Goal: Task Accomplishment & Management: Manage account settings

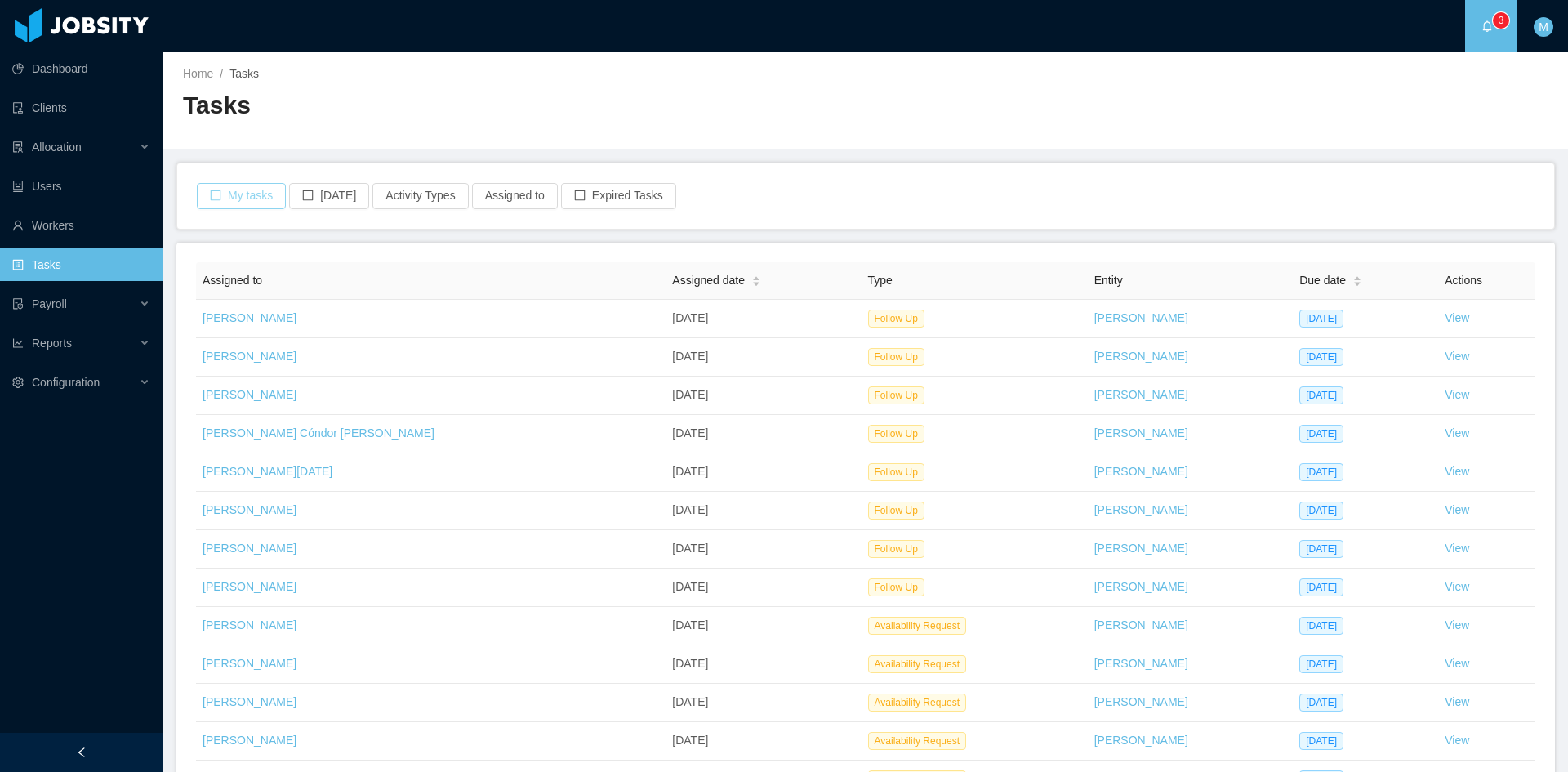
click at [252, 197] on button "My tasks" at bounding box center [241, 196] width 89 height 26
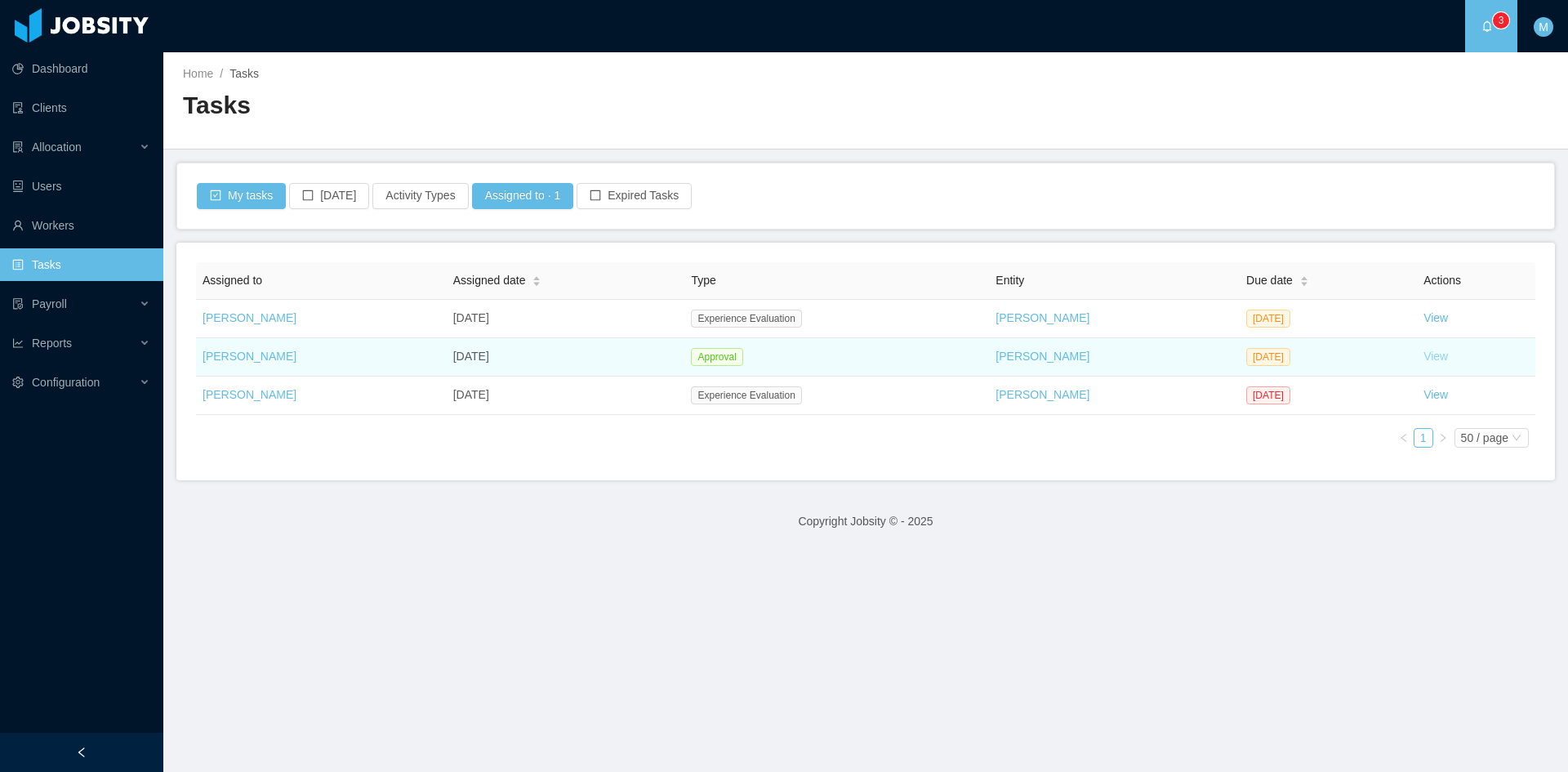
click at [1424, 353] on link "View" at bounding box center [1436, 356] width 25 height 13
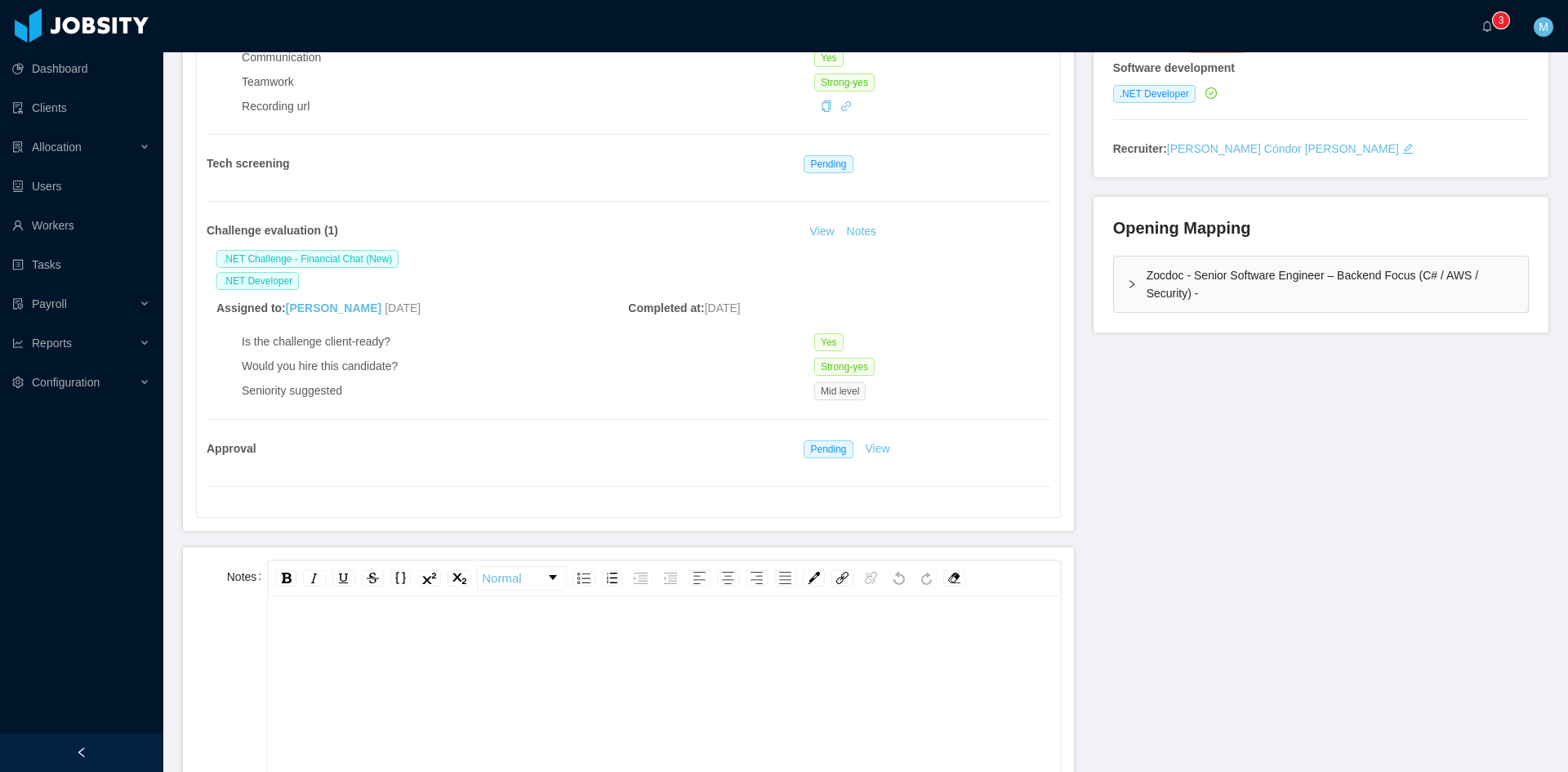
scroll to position [136, 0]
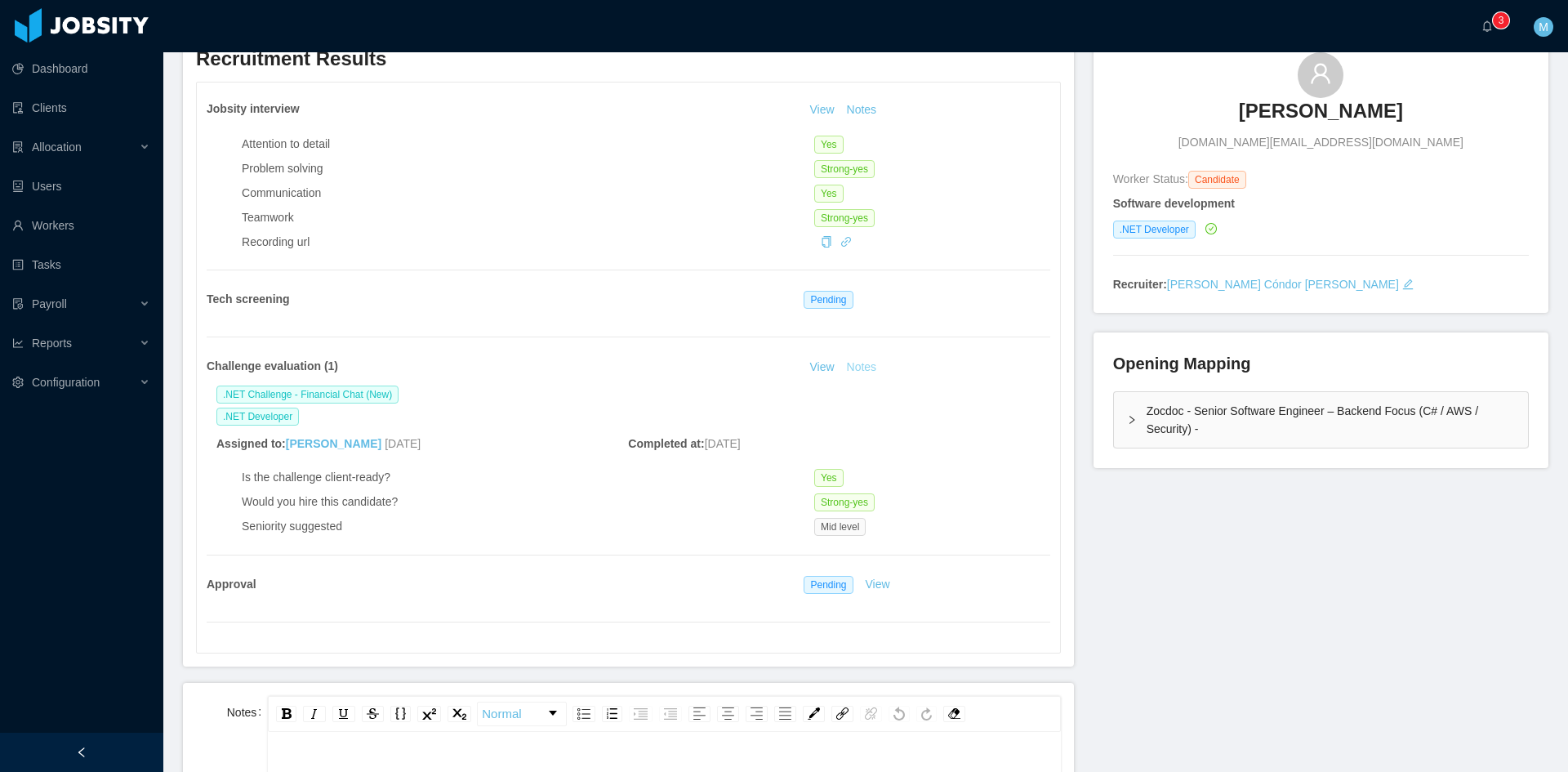
click at [849, 371] on button "Notes" at bounding box center [861, 368] width 43 height 19
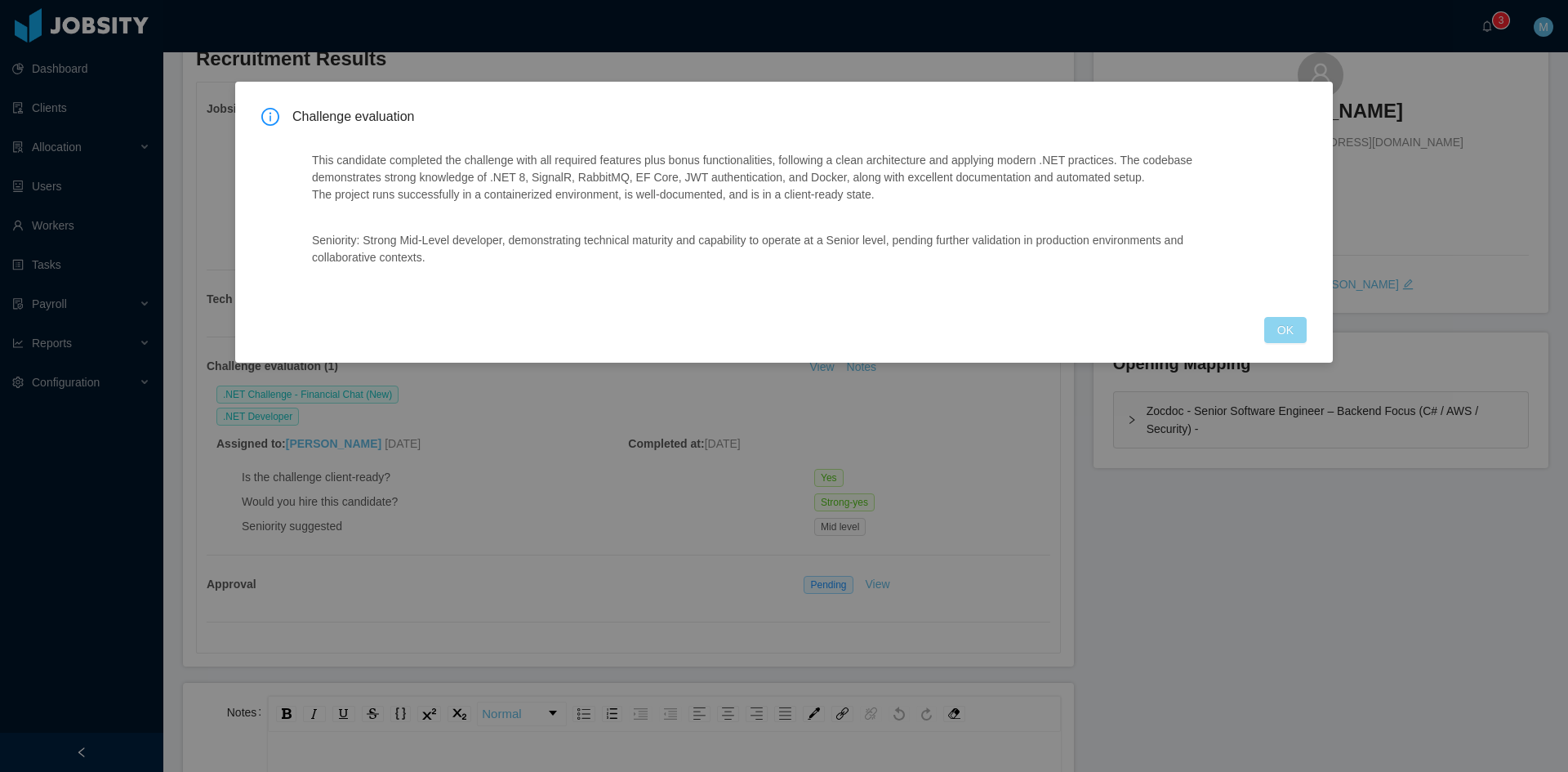
click at [1277, 338] on button "OK" at bounding box center [1285, 331] width 42 height 26
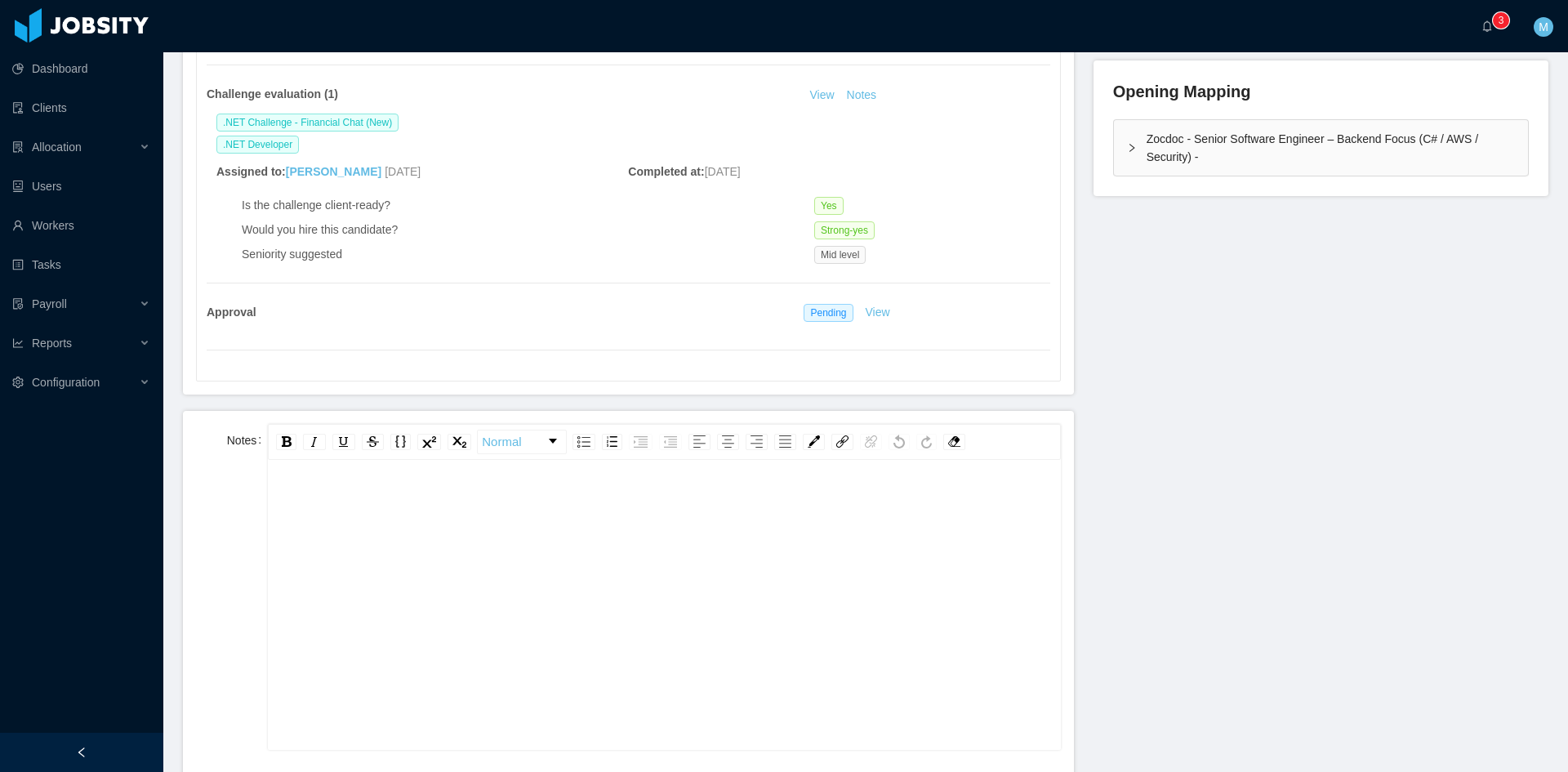
scroll to position [36, 0]
click at [642, 559] on div "rdw-editor" at bounding box center [664, 594] width 766 height 286
paste div "rdw-editor"
drag, startPoint x: 328, startPoint y: 468, endPoint x: 257, endPoint y: 468, distance: 71.0
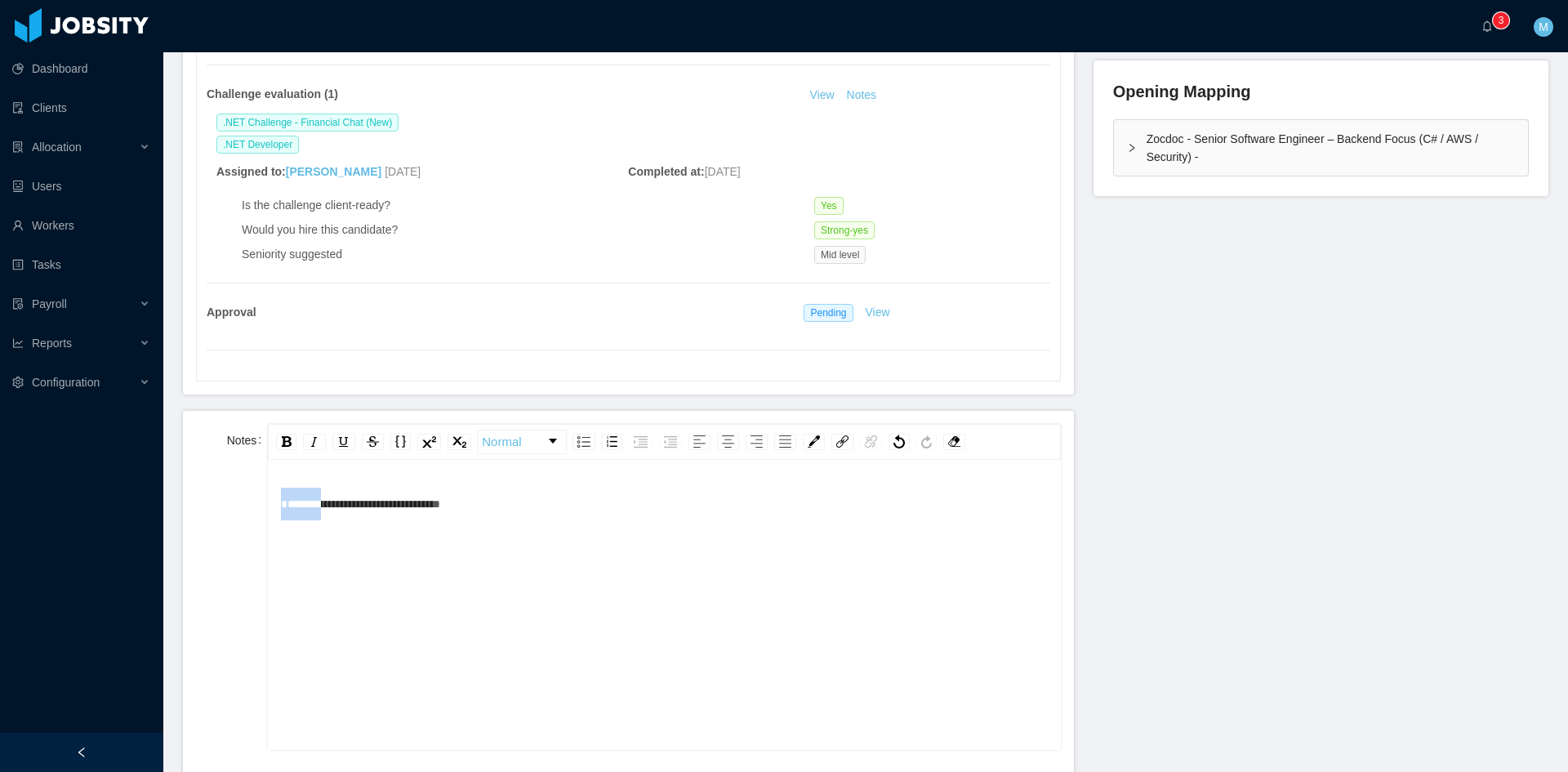
click at [257, 468] on div "**********" at bounding box center [628, 586] width 865 height 326
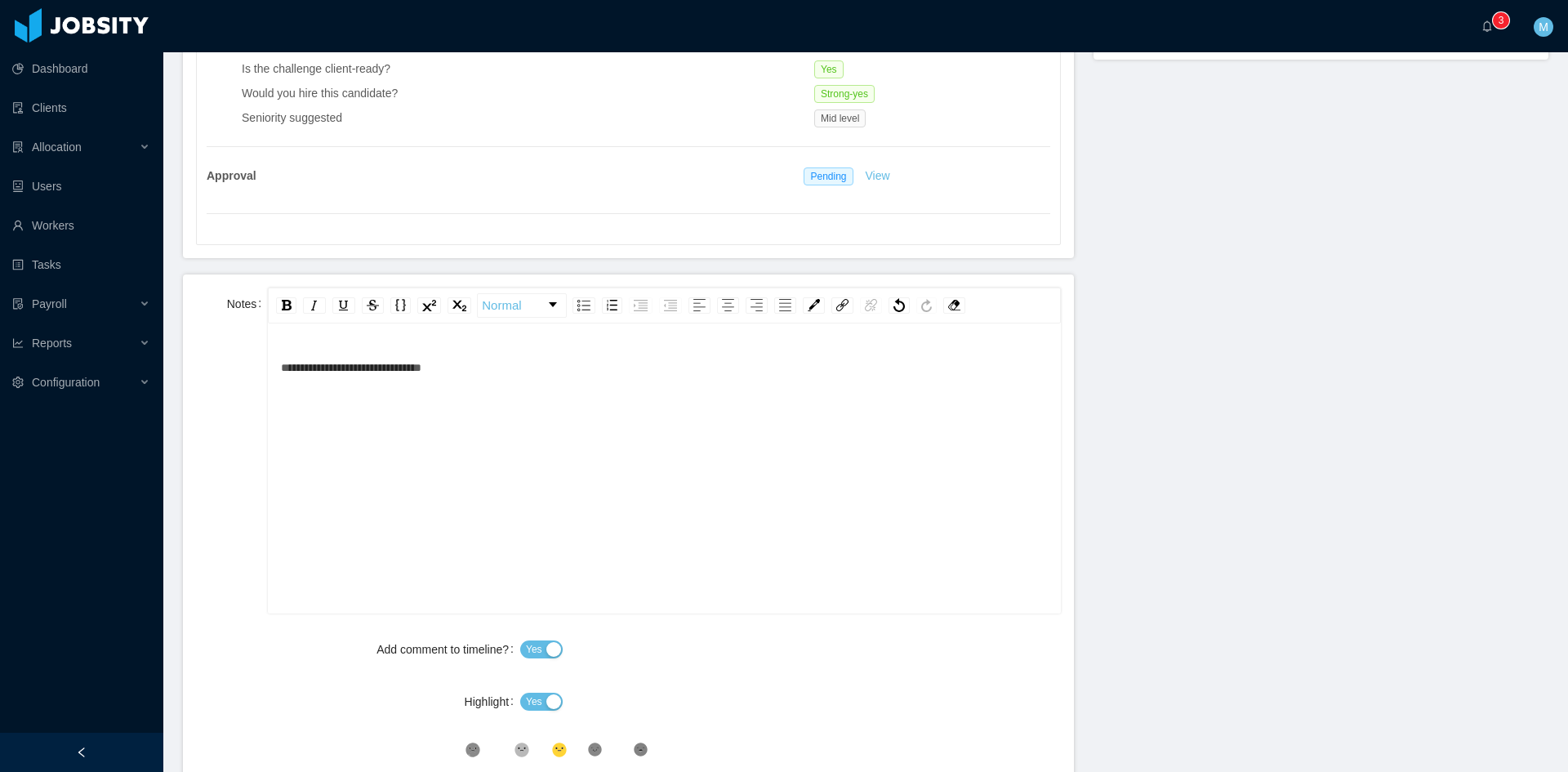
scroll to position [828, 0]
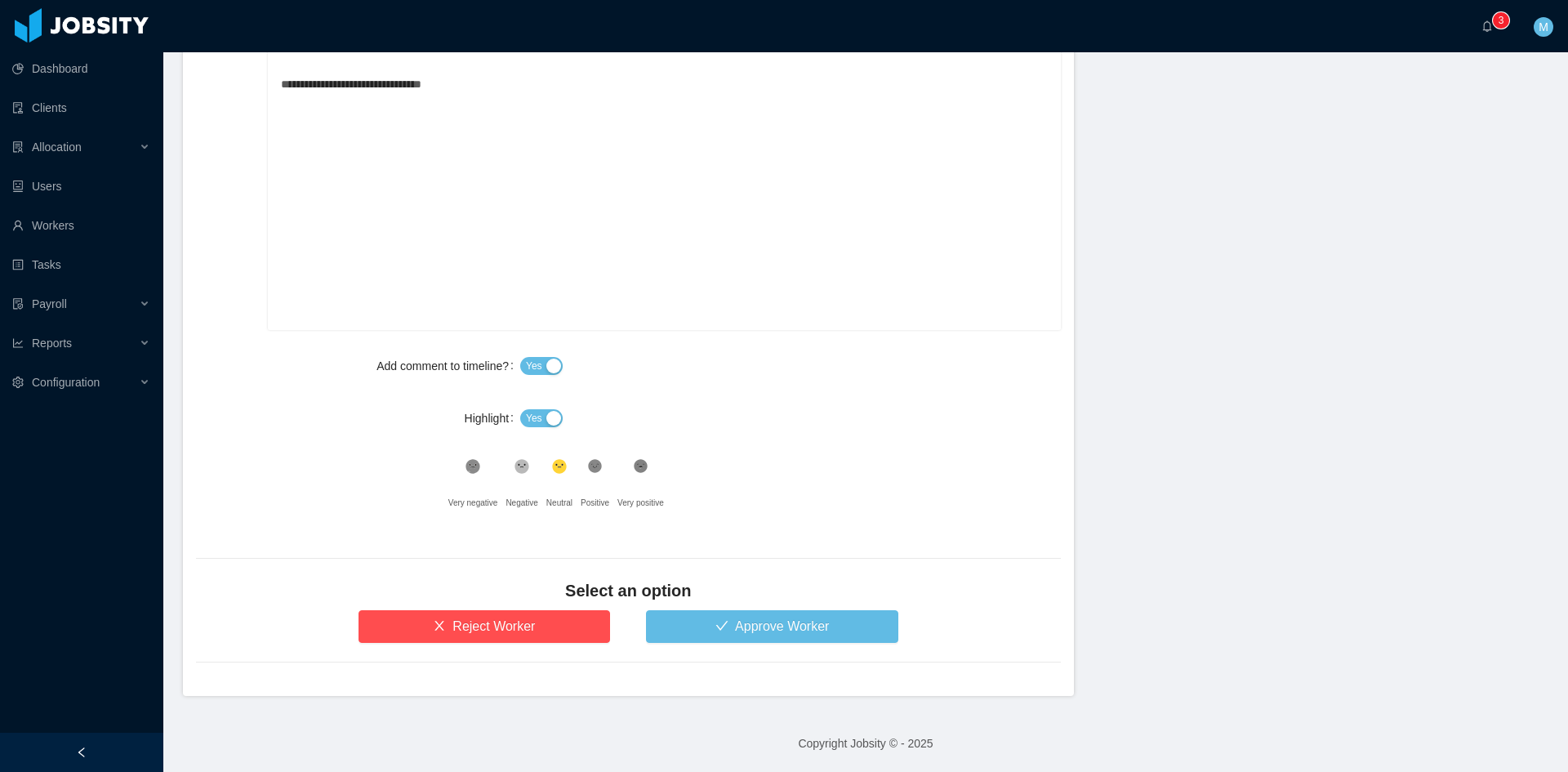
click at [543, 419] on button "Yes" at bounding box center [541, 419] width 42 height 18
click at [726, 641] on button "Approve Worker" at bounding box center [772, 626] width 252 height 33
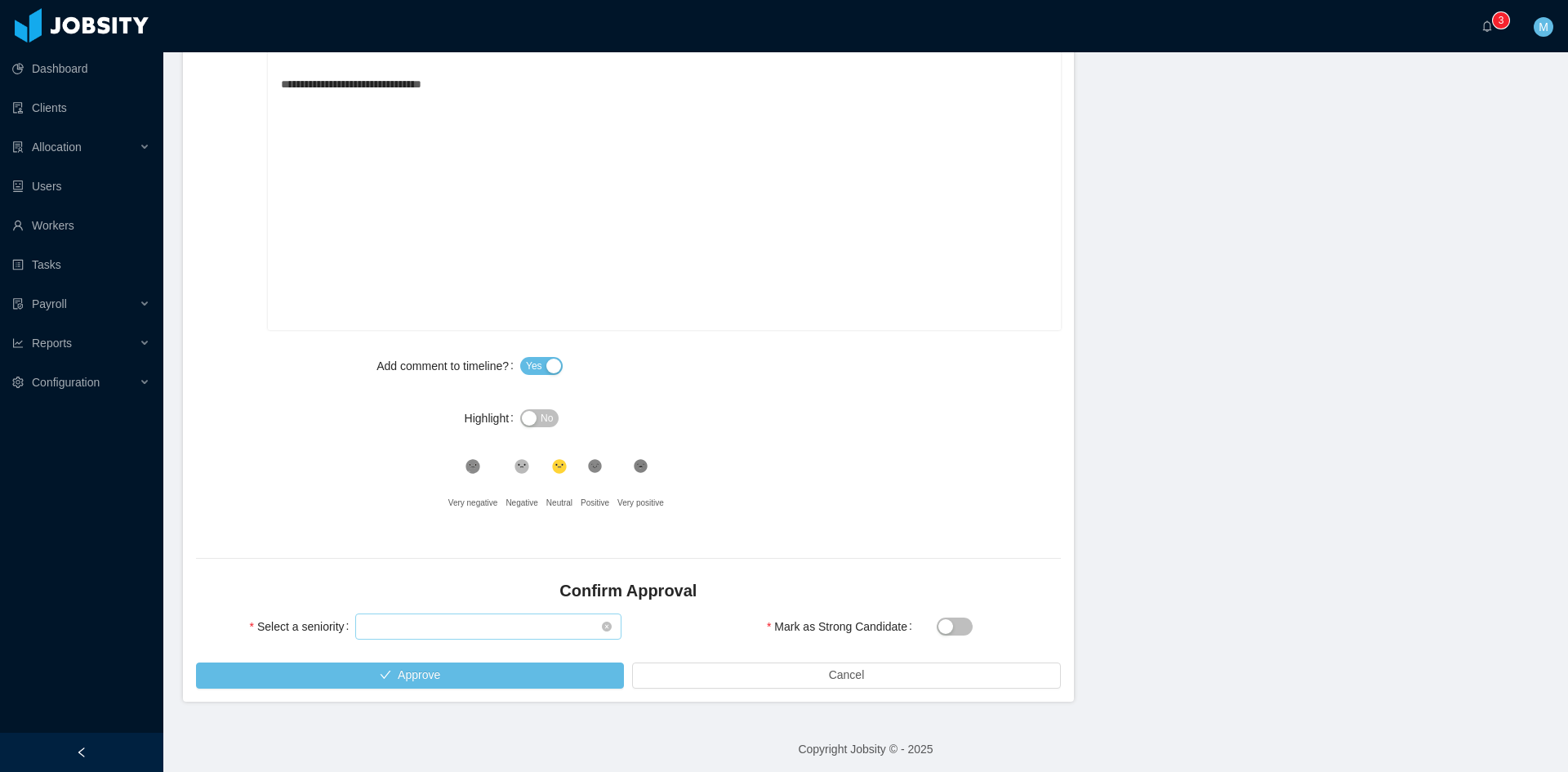
drag, startPoint x: 426, startPoint y: 647, endPoint x: 425, endPoint y: 629, distance: 18.0
click at [426, 640] on div "Select a seniority Select seniority" at bounding box center [409, 636] width 439 height 52
click at [425, 629] on div "Select seniority" at bounding box center [483, 627] width 236 height 25
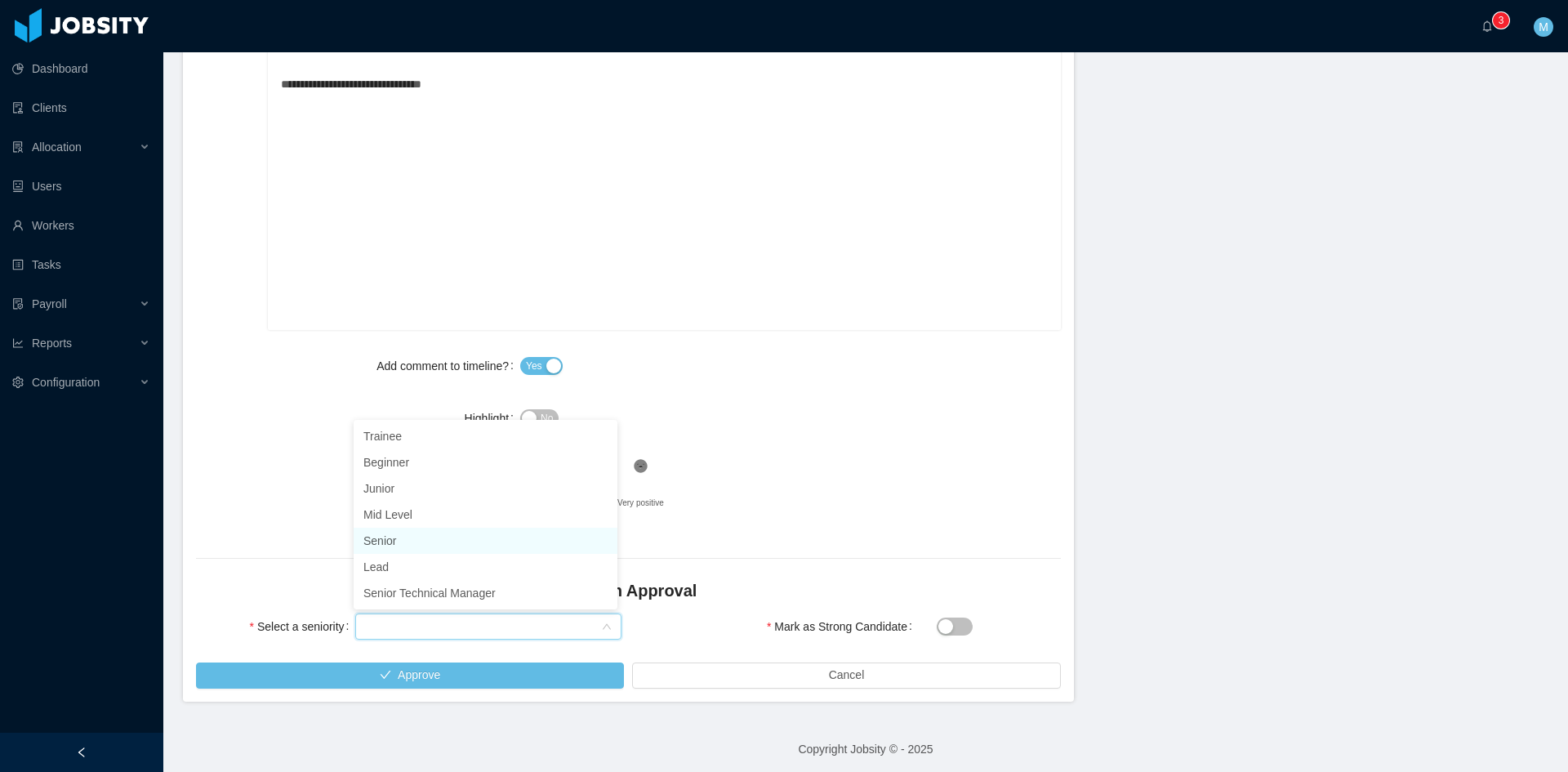
click at [383, 543] on li "Senior" at bounding box center [485, 541] width 264 height 26
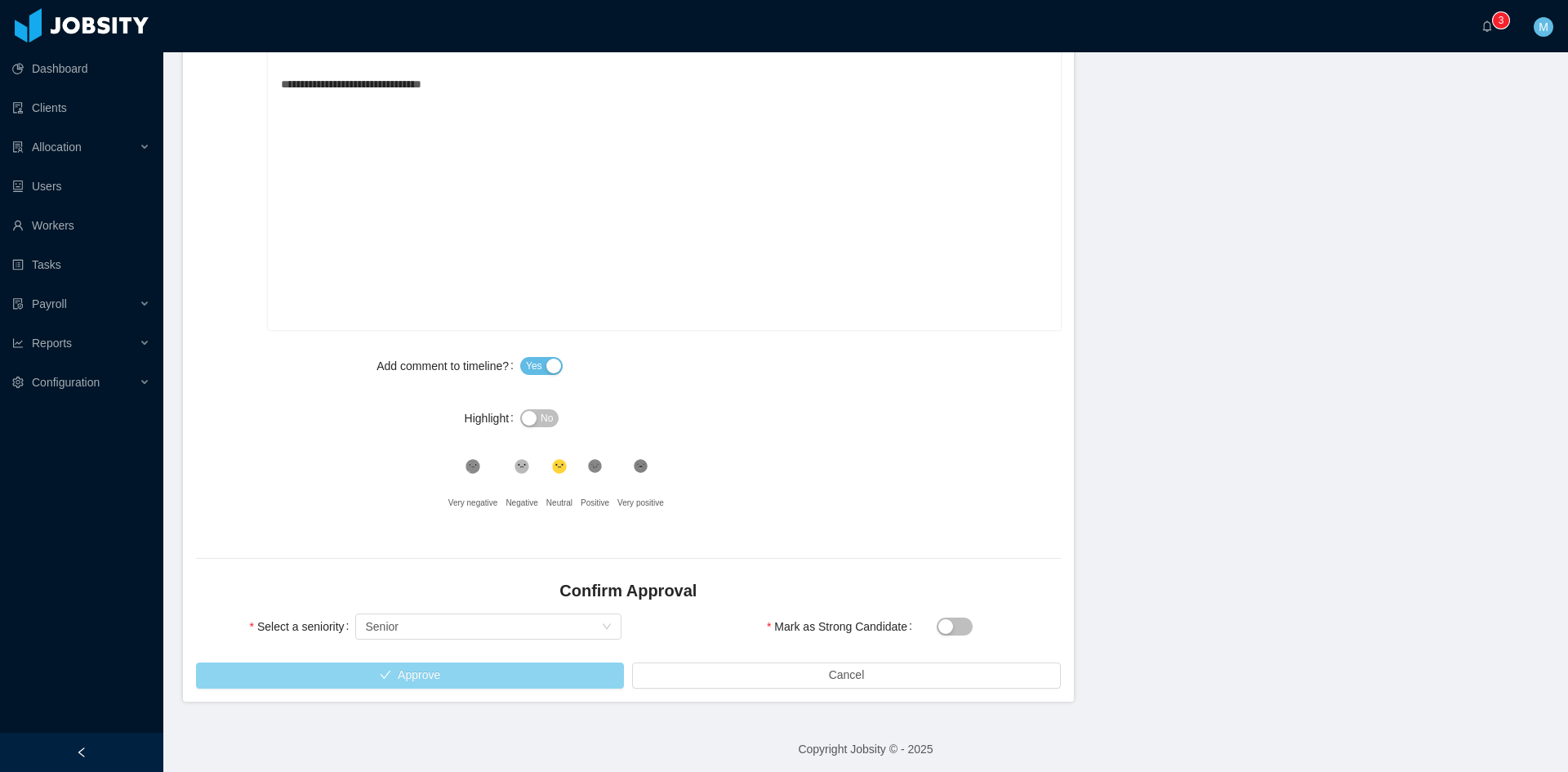
click at [461, 667] on button "Approve" at bounding box center [410, 676] width 428 height 26
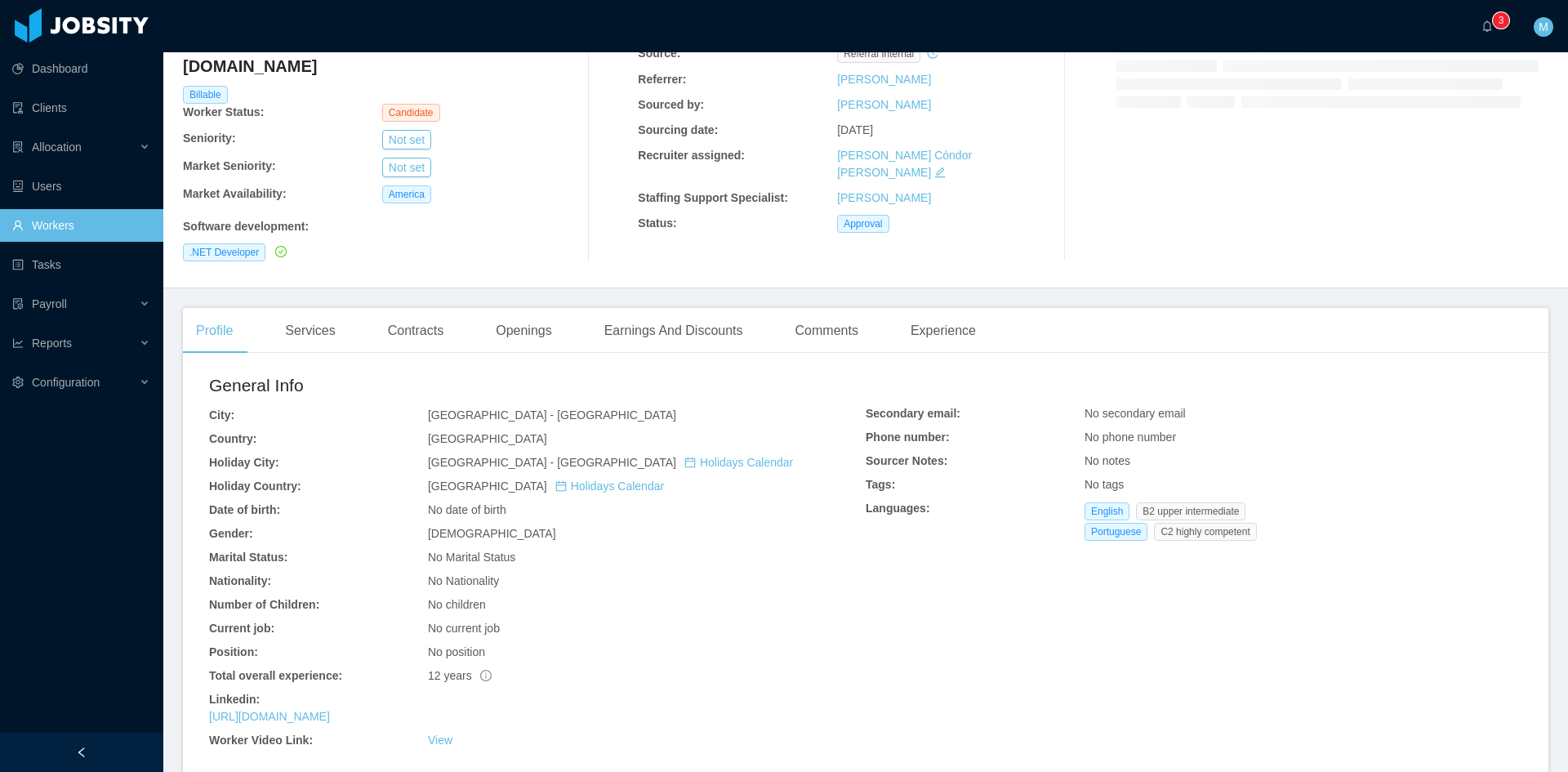
scroll to position [272, 0]
